Goal: Navigation & Orientation: Understand site structure

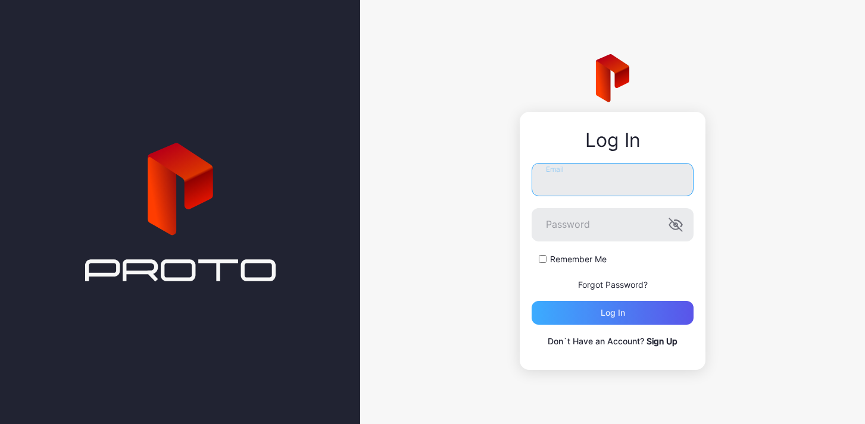
type input "**********"
click at [593, 310] on div "Log in" at bounding box center [613, 313] width 162 height 24
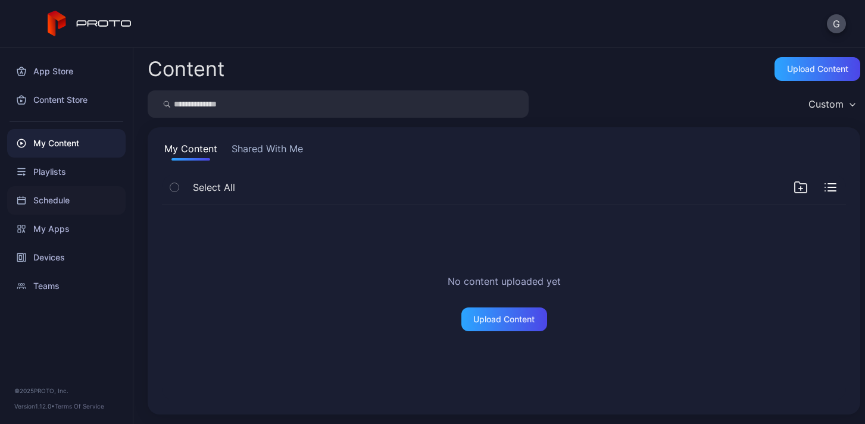
click at [58, 189] on div "Schedule" at bounding box center [66, 200] width 118 height 29
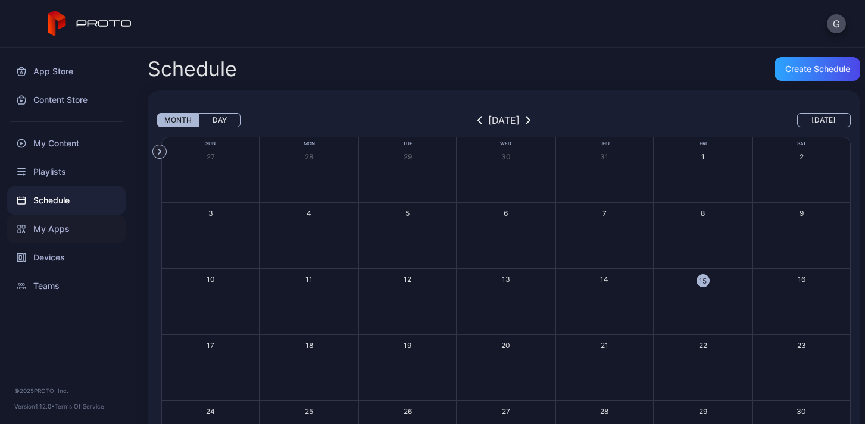
click at [62, 233] on div "My Apps" at bounding box center [66, 229] width 118 height 29
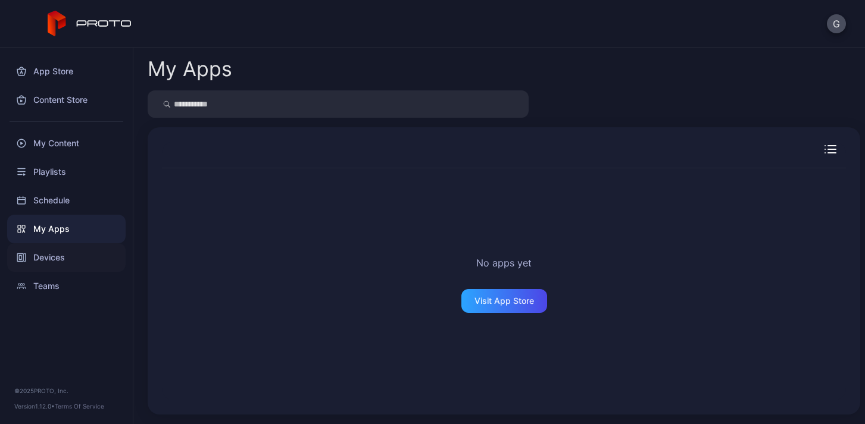
click at [56, 252] on div "Devices" at bounding box center [66, 257] width 118 height 29
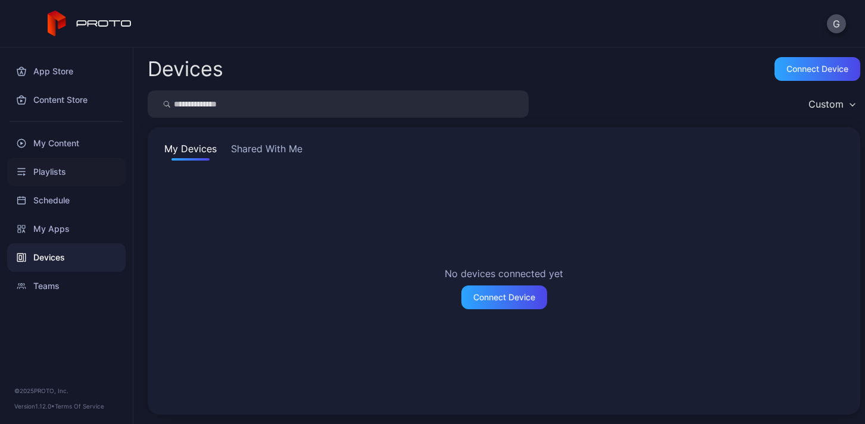
click at [54, 166] on div "Playlists" at bounding box center [66, 172] width 118 height 29
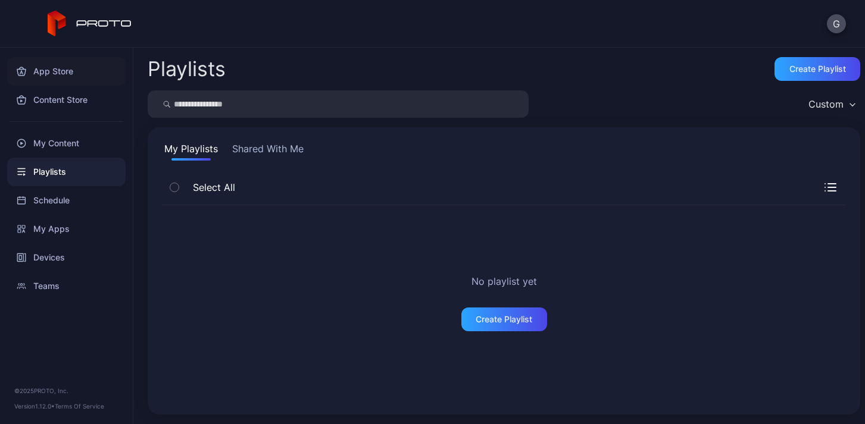
click at [47, 67] on div "App Store" at bounding box center [66, 71] width 118 height 29
